Goal: Check status: Check status

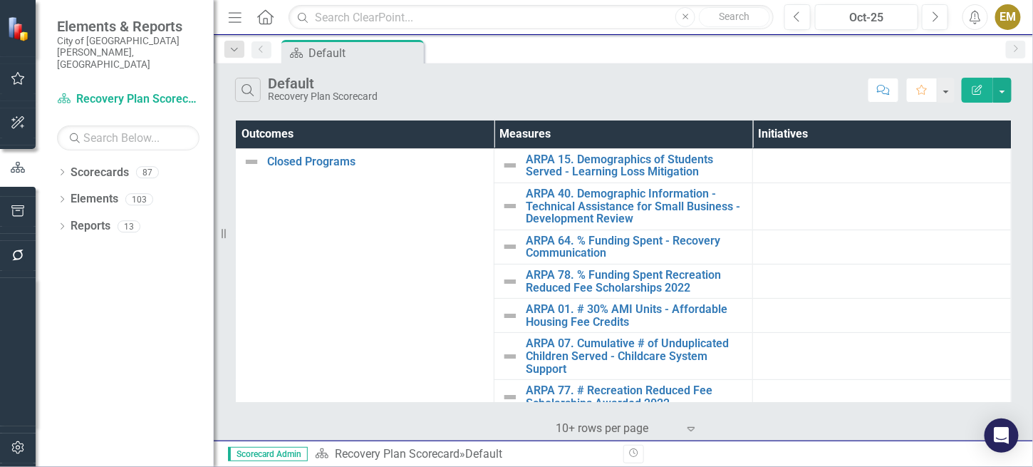
click at [977, 19] on icon "Alerts" at bounding box center [974, 17] width 15 height 14
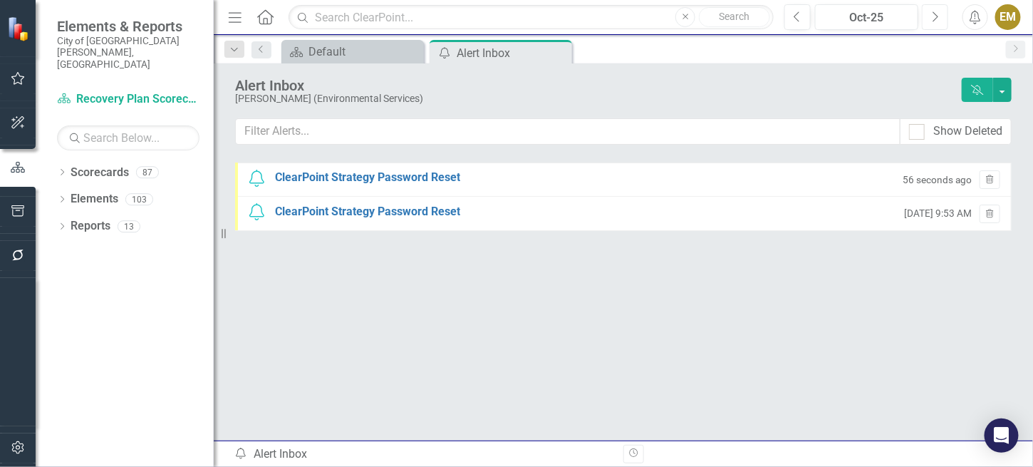
click at [940, 18] on button "Next" at bounding box center [935, 17] width 26 height 26
click at [20, 71] on button "button" at bounding box center [18, 79] width 32 height 30
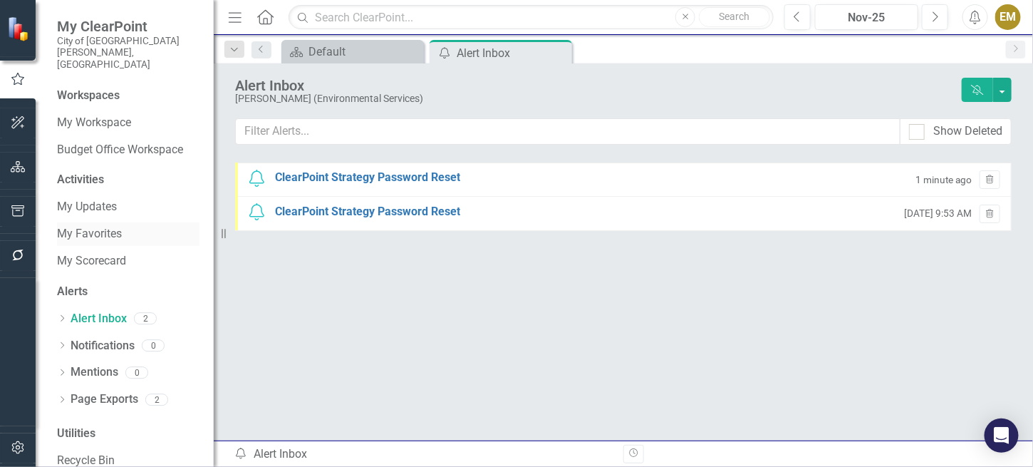
click at [92, 226] on link "My Favorites" at bounding box center [128, 234] width 142 height 16
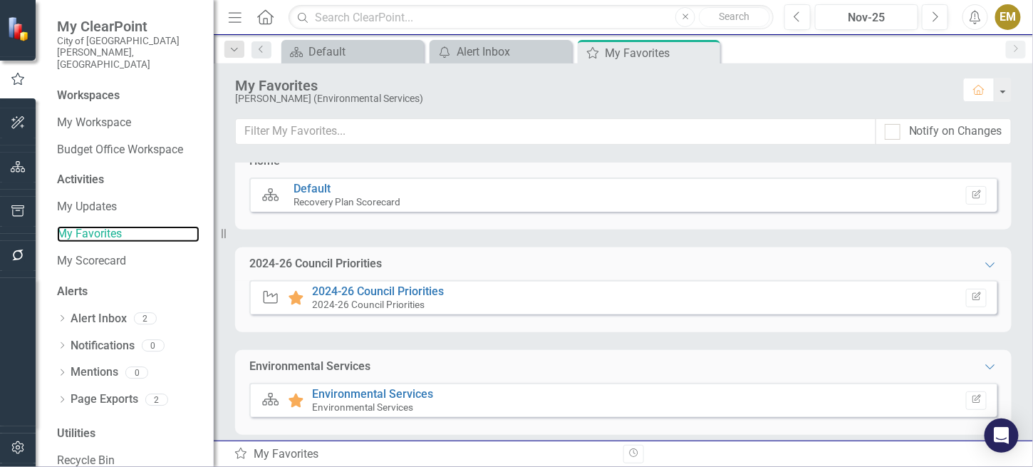
scroll to position [28, 0]
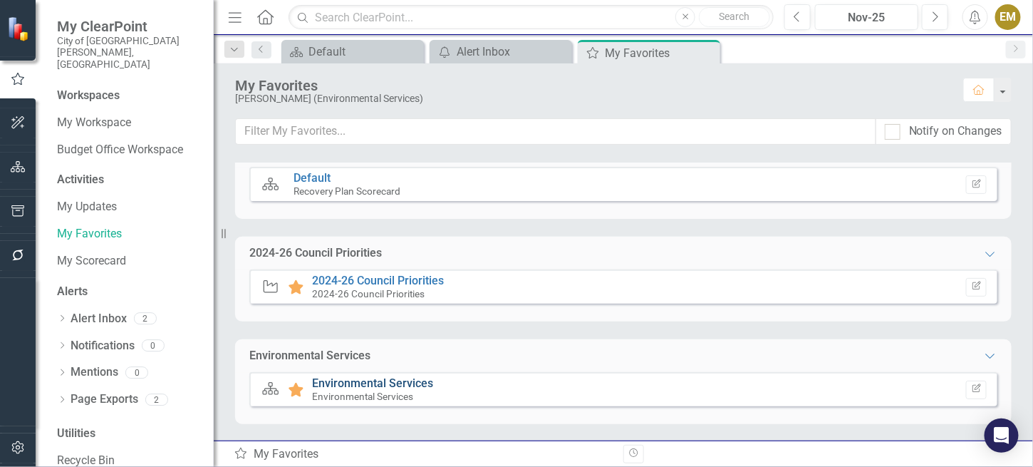
click at [376, 382] on link "Environmental Services" at bounding box center [372, 383] width 121 height 14
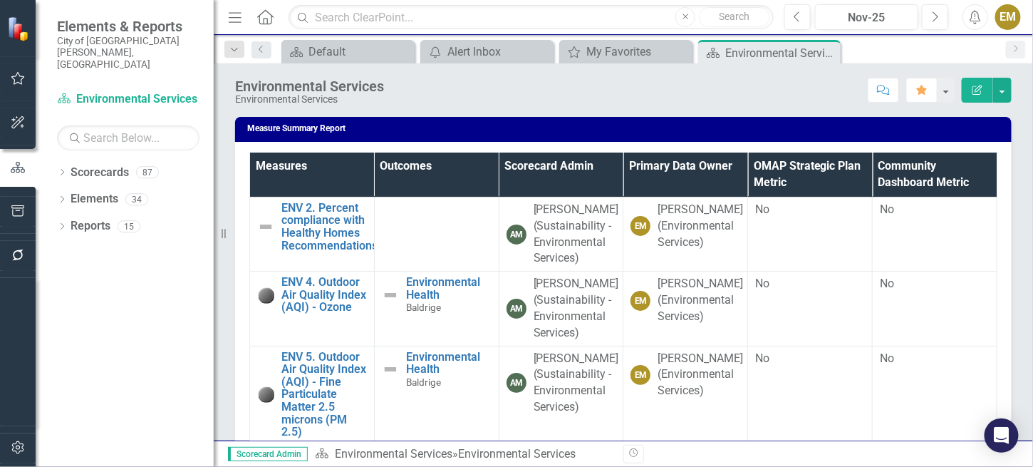
click at [898, 176] on th "Community Dashboard Metric" at bounding box center [935, 174] width 125 height 44
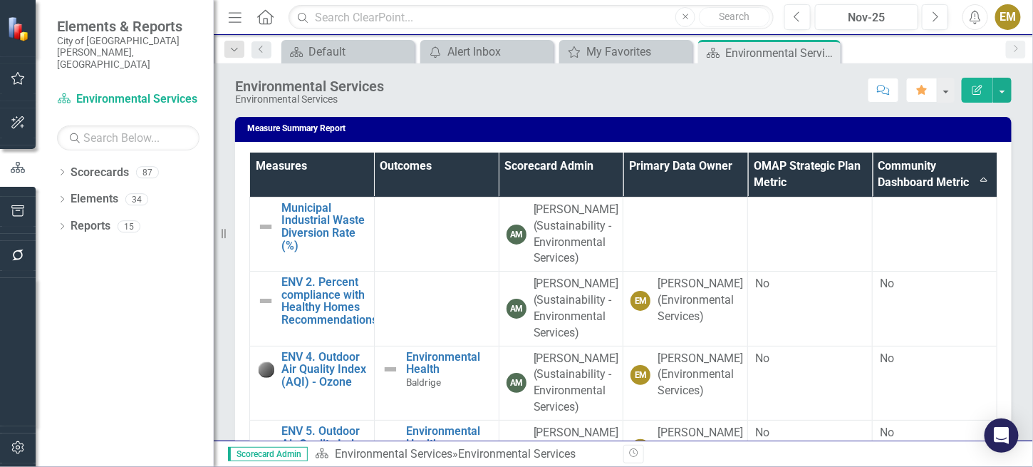
click at [887, 173] on th "Community Dashboard Metric Sort Ascending" at bounding box center [935, 174] width 125 height 44
click at [887, 173] on th "Community Dashboard Metric Sort Descending" at bounding box center [935, 174] width 125 height 44
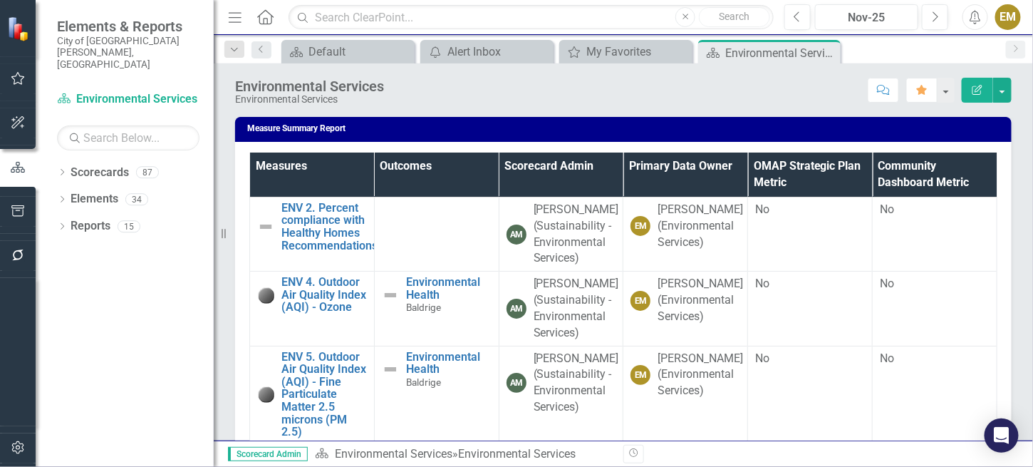
click at [887, 173] on th "Community Dashboard Metric" at bounding box center [935, 174] width 125 height 44
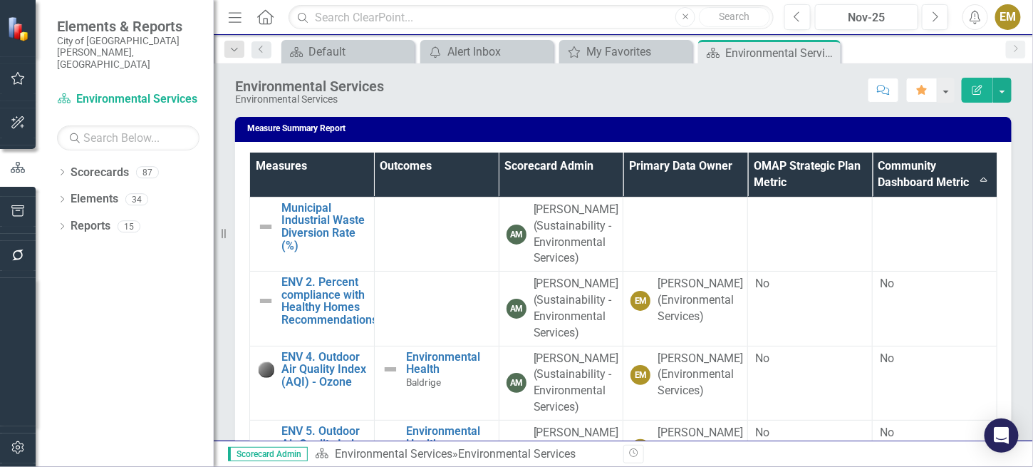
click at [887, 173] on th "Community Dashboard Metric Sort Ascending" at bounding box center [935, 174] width 125 height 44
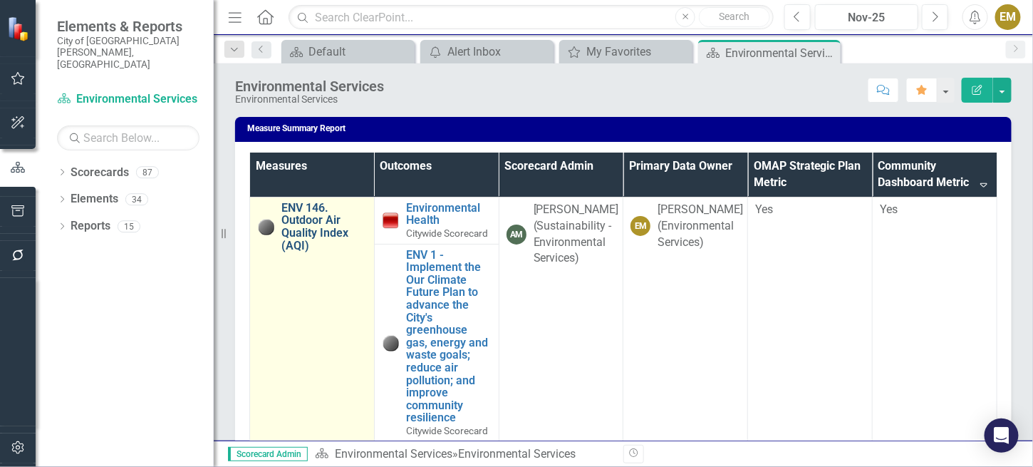
click at [311, 224] on link "ENV 146. Outdoor Air Quality Index (AQI)" at bounding box center [323, 227] width 85 height 50
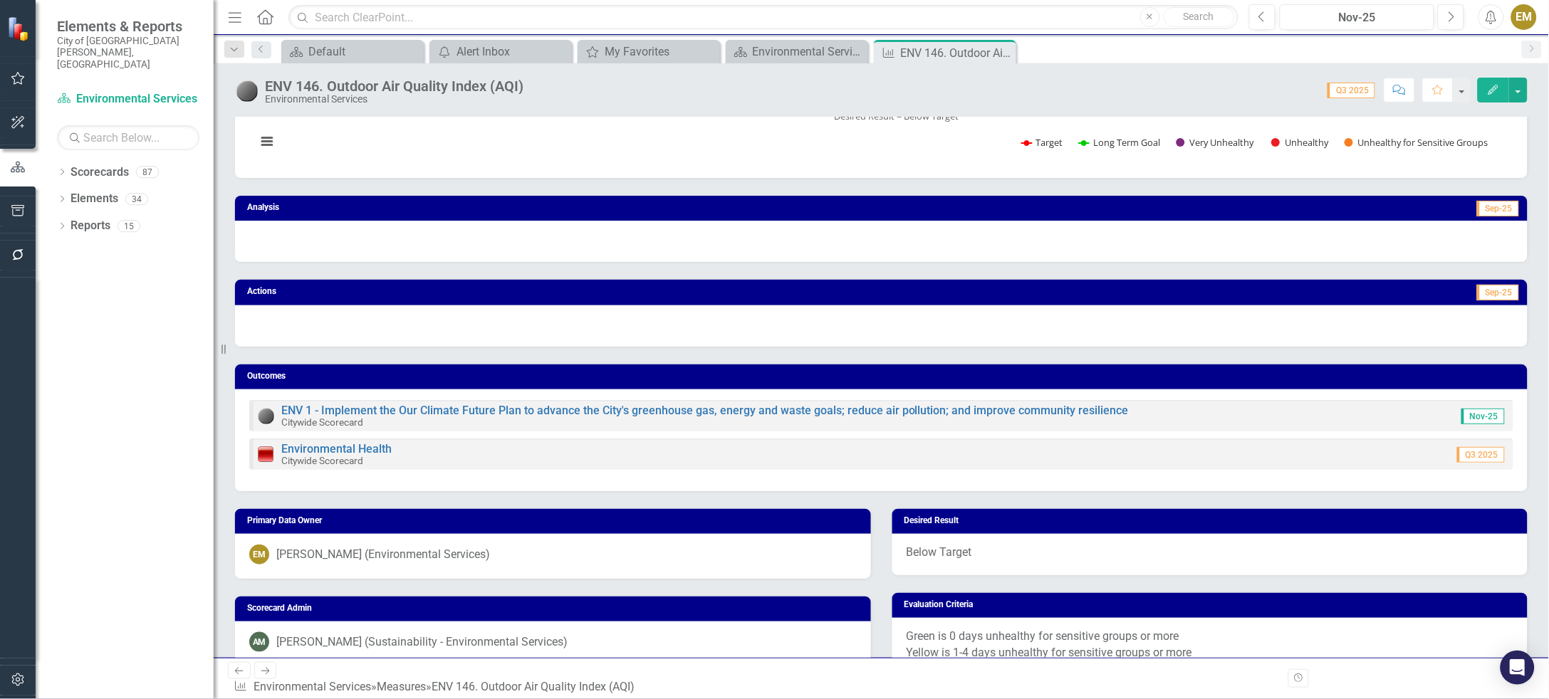
scroll to position [213, 0]
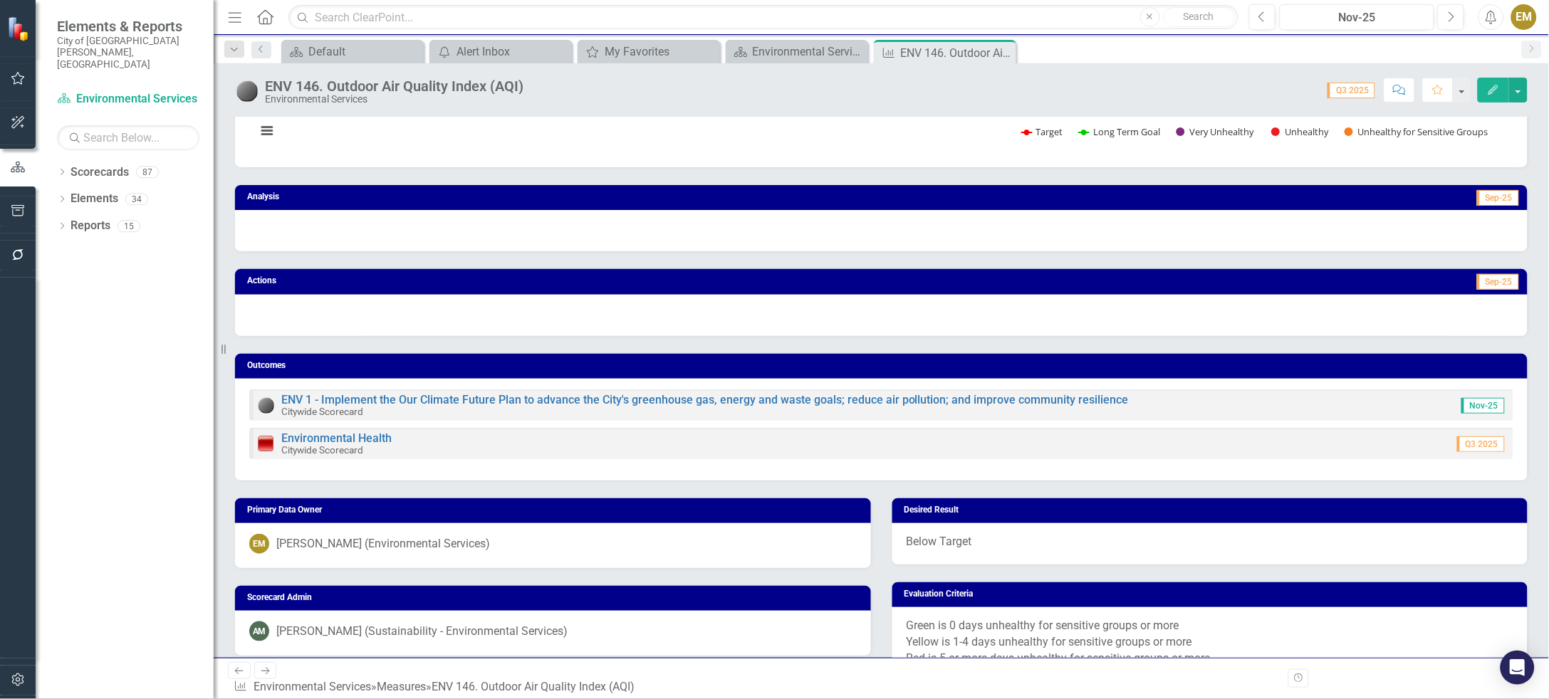
click at [290, 230] on div at bounding box center [881, 230] width 1293 height 41
click at [1032, 229] on div at bounding box center [881, 230] width 1293 height 41
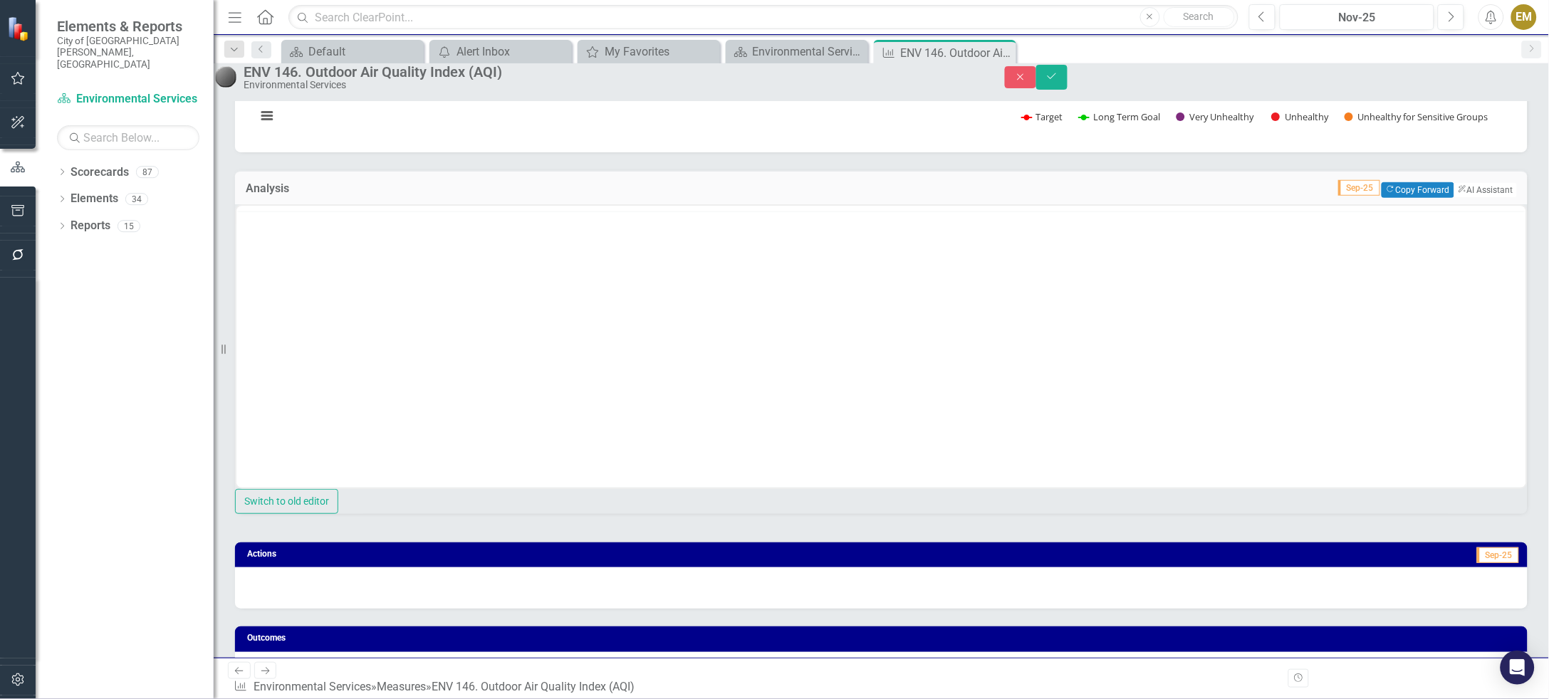
scroll to position [0, 0]
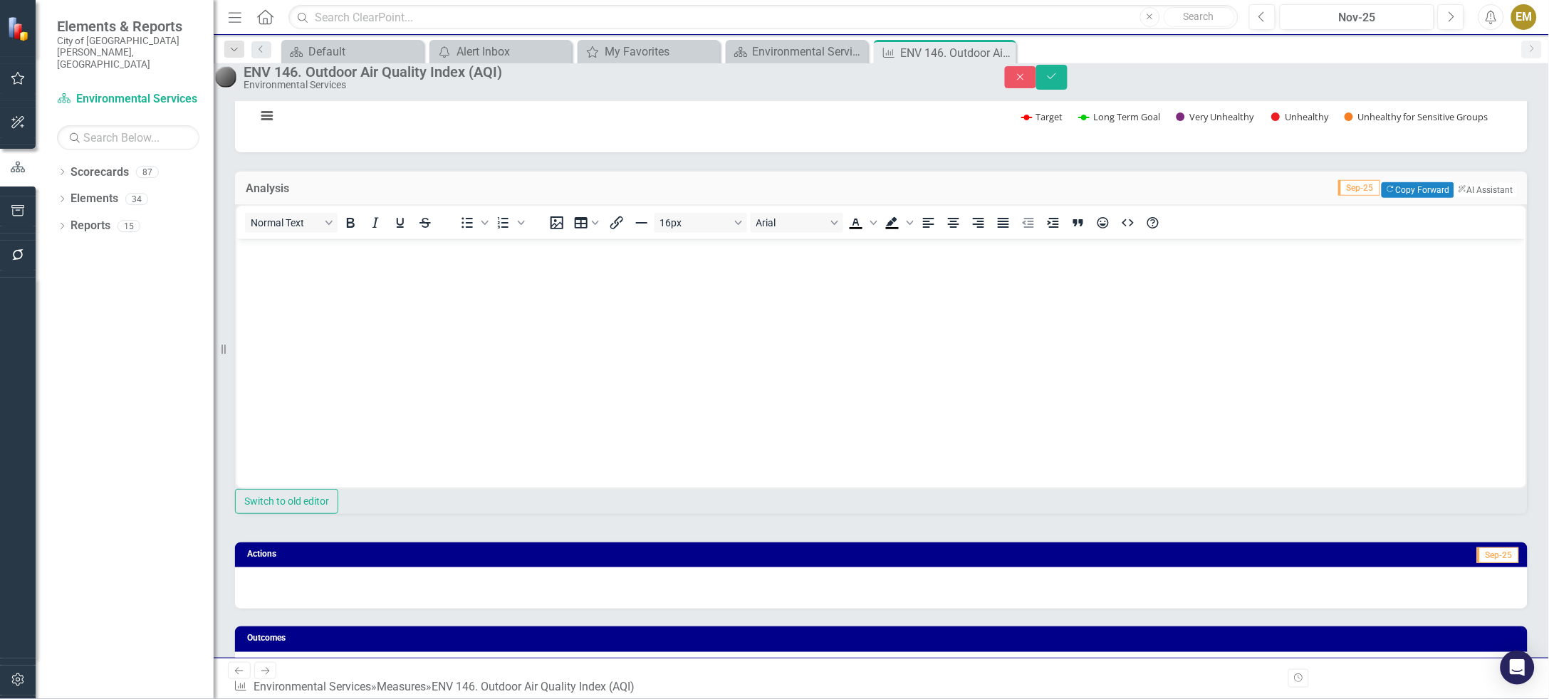
click at [287, 269] on body "Rich Text Area. Press ALT-0 for help." at bounding box center [881, 346] width 1290 height 214
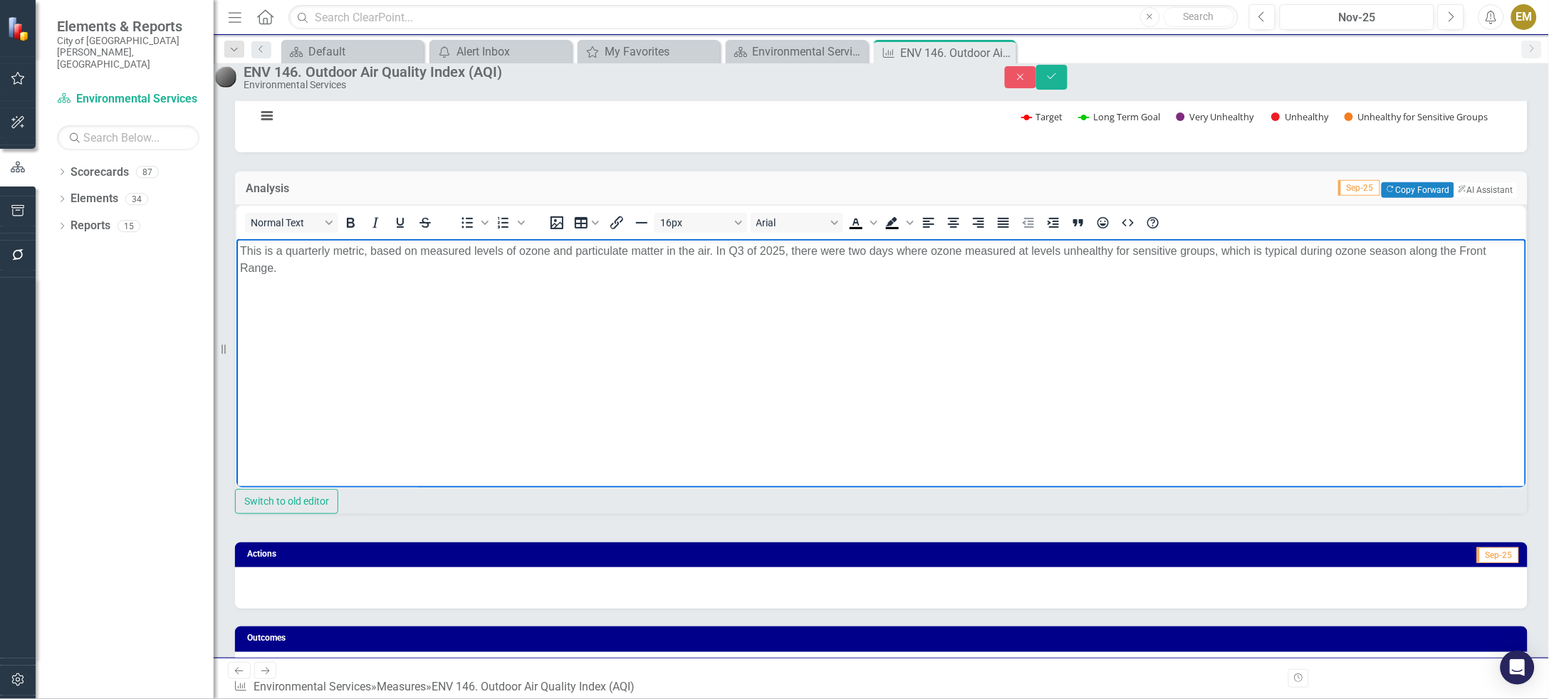
click at [1032, 204] on div "Analysis Sep-25 Copy Forward Copy Forward ClearPoint AI AI Assistant Normal Tex…" at bounding box center [881, 338] width 1314 height 373
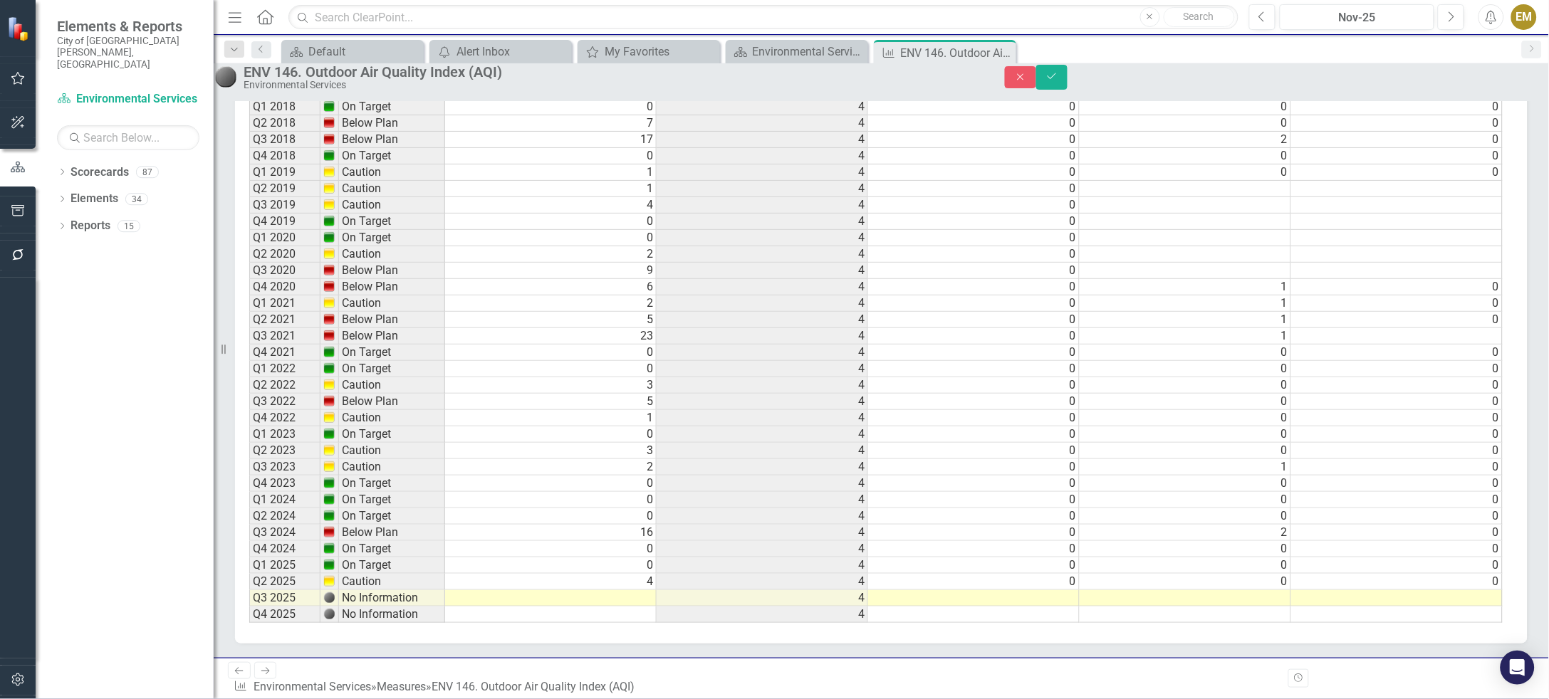
scroll to position [1784, 0]
click at [588, 466] on td at bounding box center [551, 598] width 212 height 16
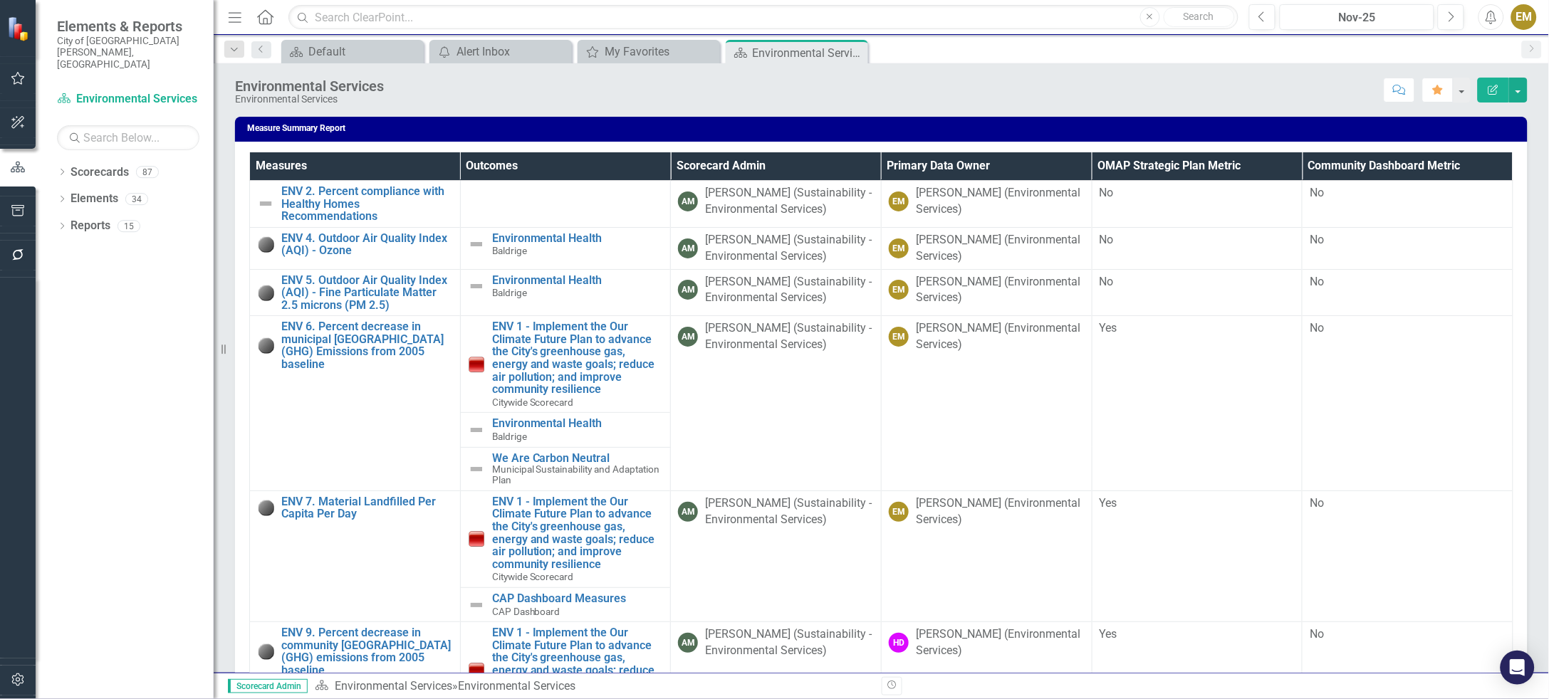
click at [1355, 170] on th "Community Dashboard Metric" at bounding box center [1408, 166] width 211 height 28
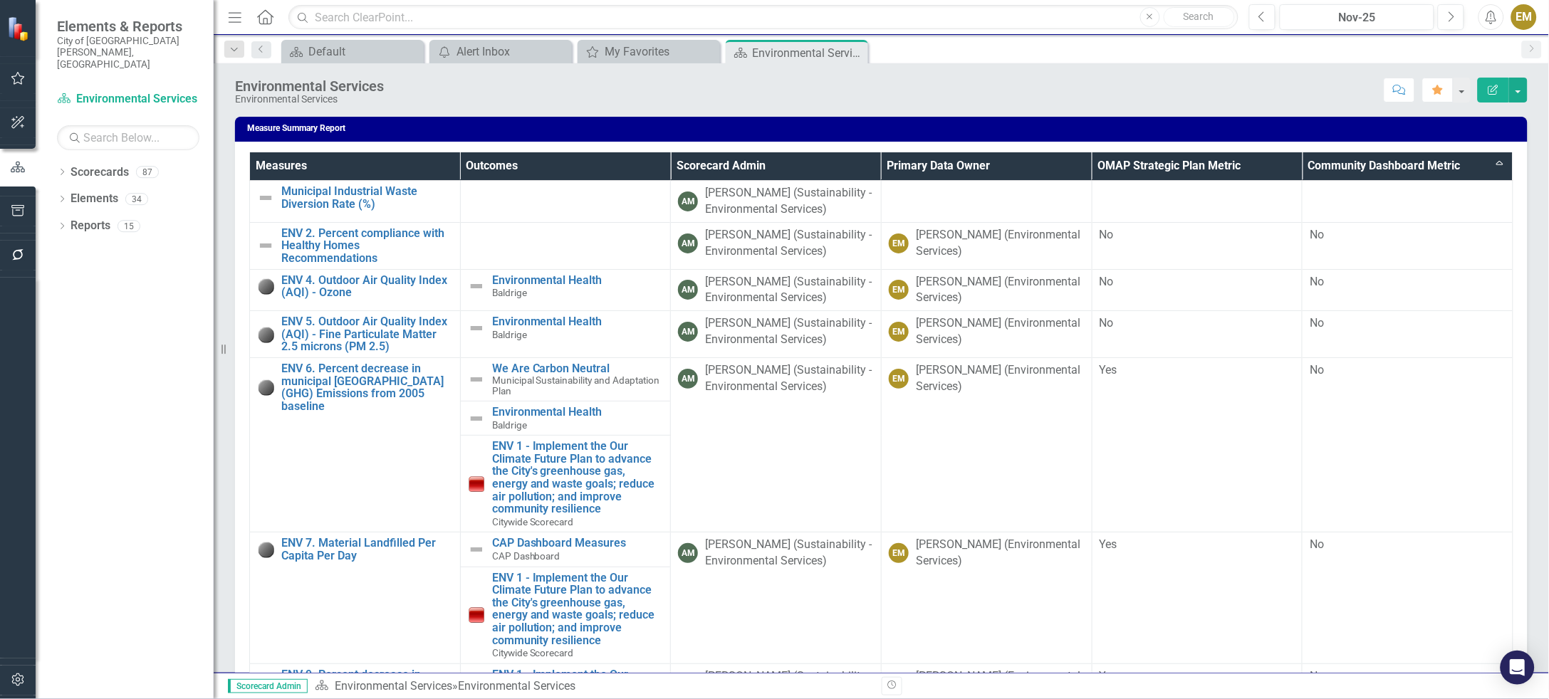
click at [1346, 164] on th "Community Dashboard Metric Sort Ascending" at bounding box center [1408, 166] width 211 height 28
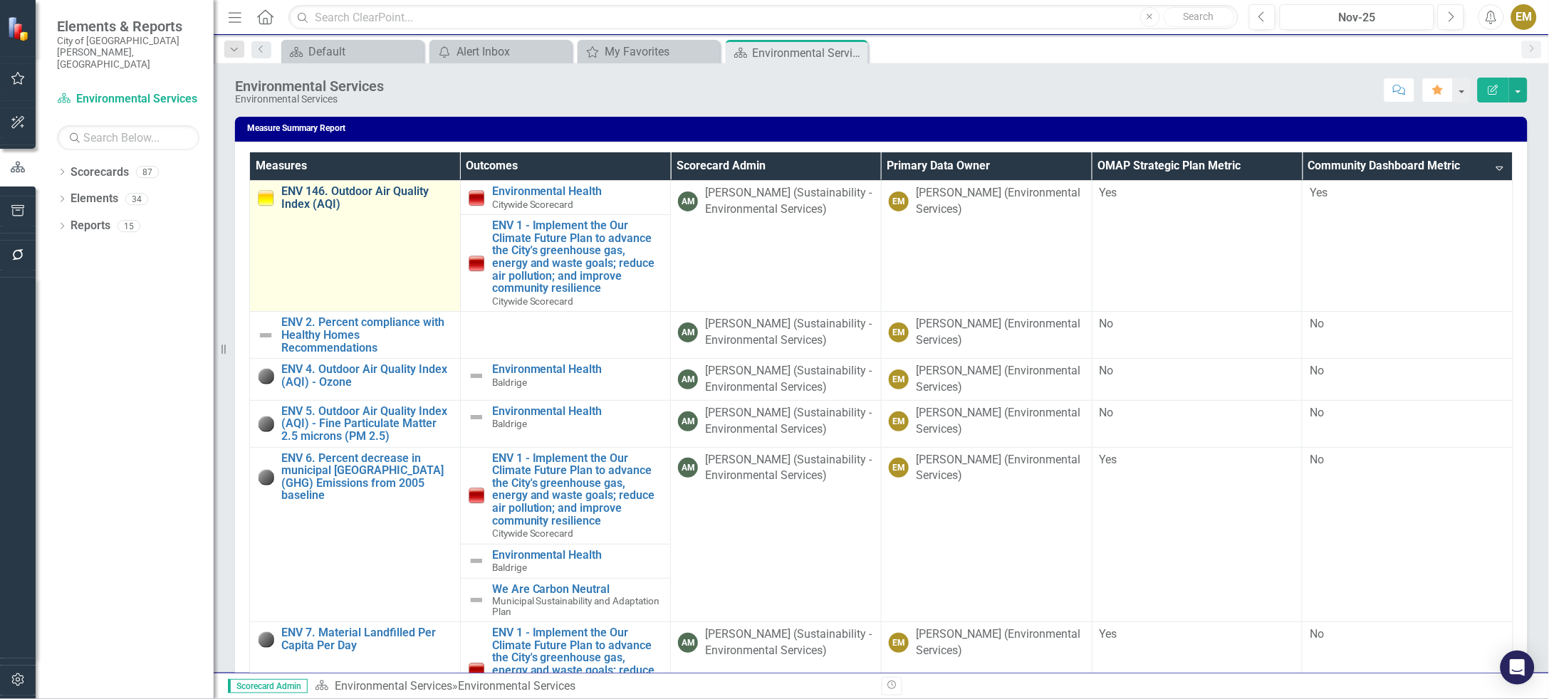
click at [316, 201] on link "ENV 146. Outdoor Air Quality Index (AQI)" at bounding box center [367, 197] width 172 height 25
